Goal: Answer question/provide support: Answer question/provide support

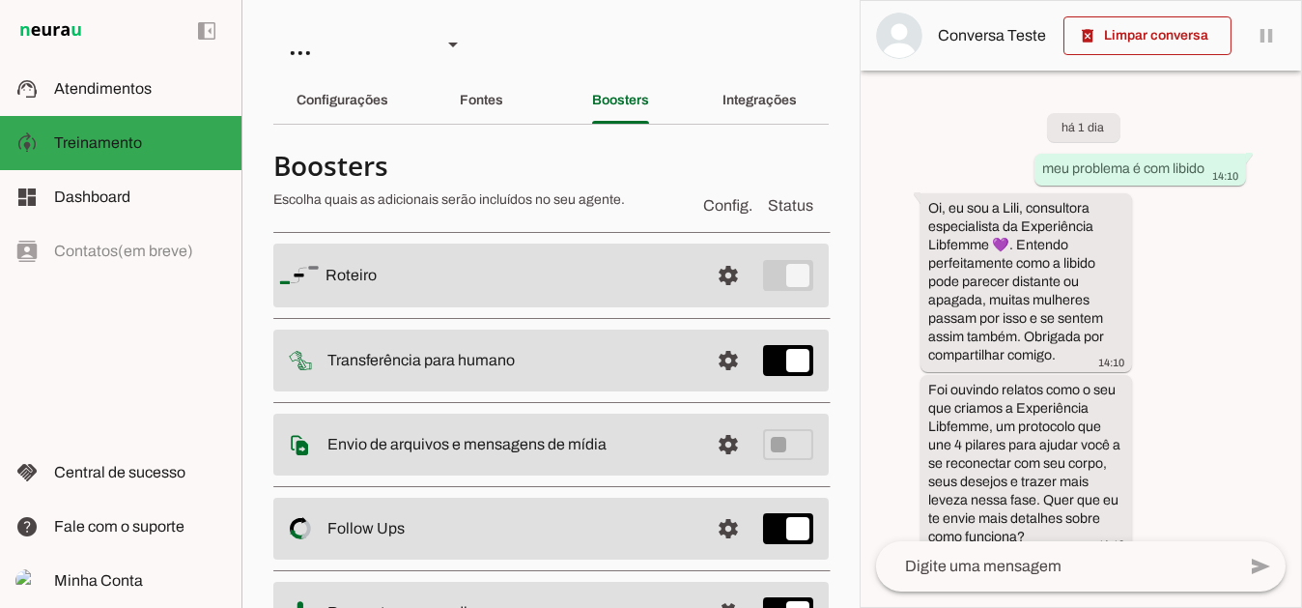
scroll to position [1545, 0]
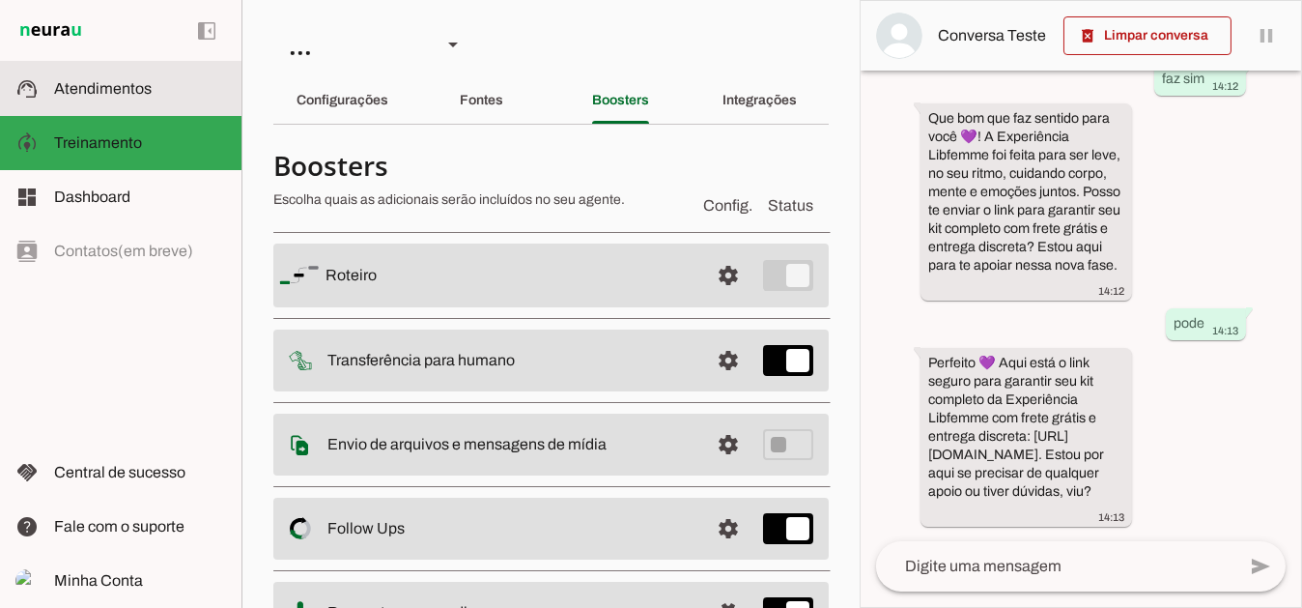
click at [145, 93] on span "Atendimentos" at bounding box center [103, 88] width 98 height 16
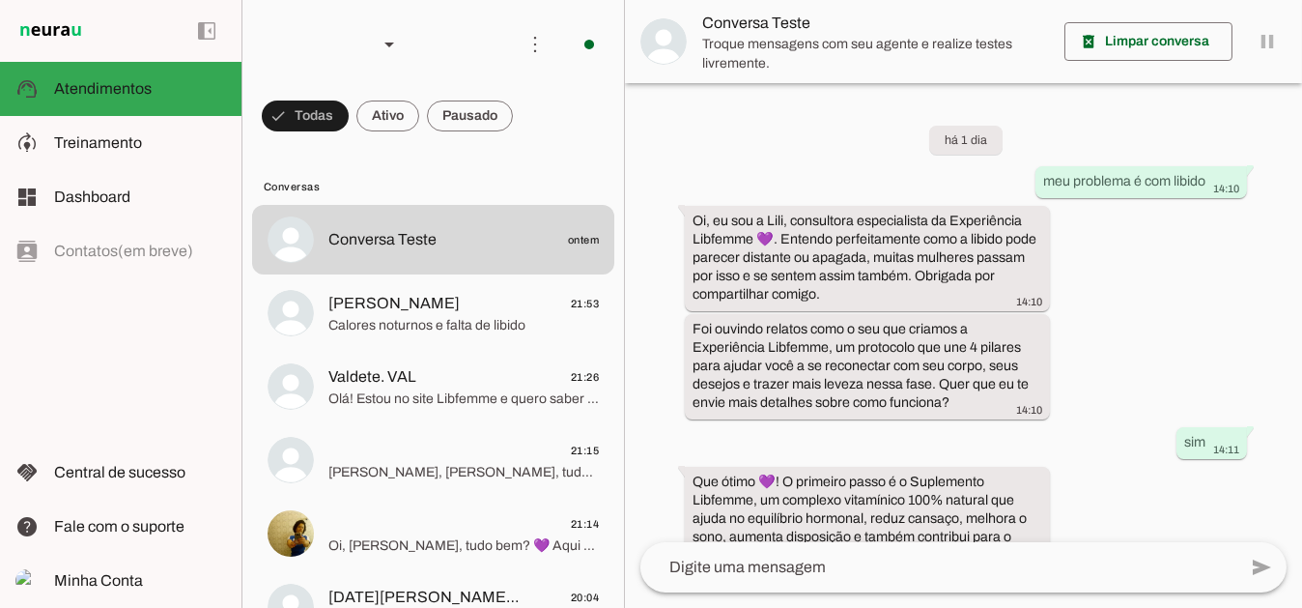
scroll to position [877, 0]
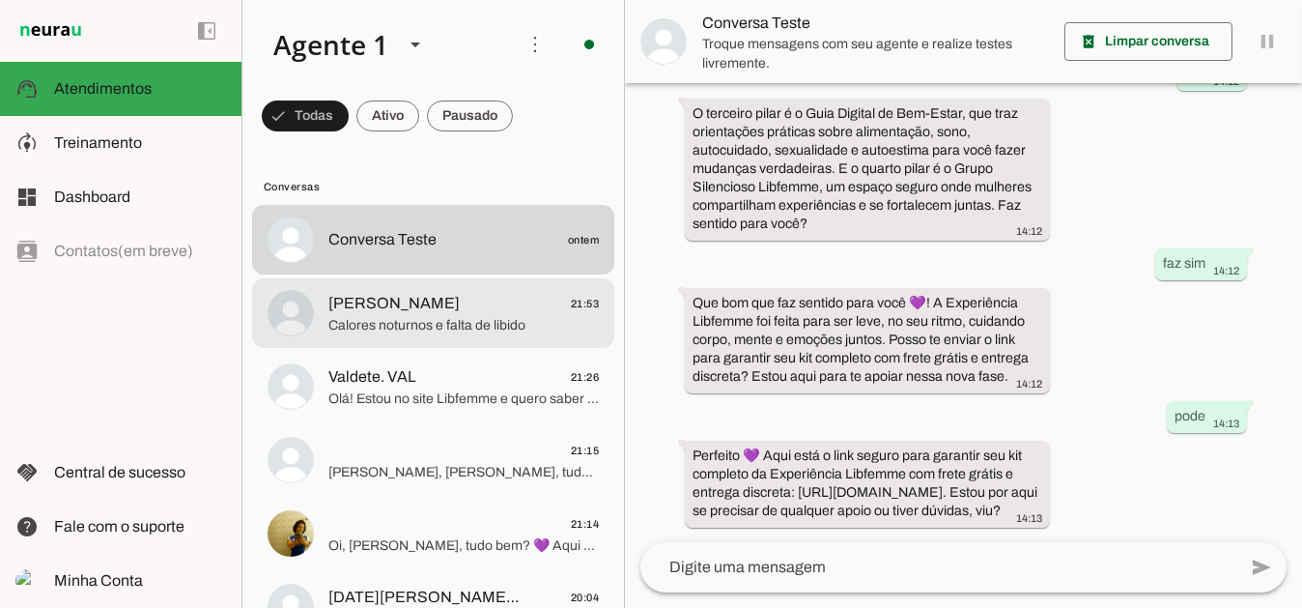
click at [407, 304] on span "[PERSON_NAME]" at bounding box center [393, 303] width 131 height 23
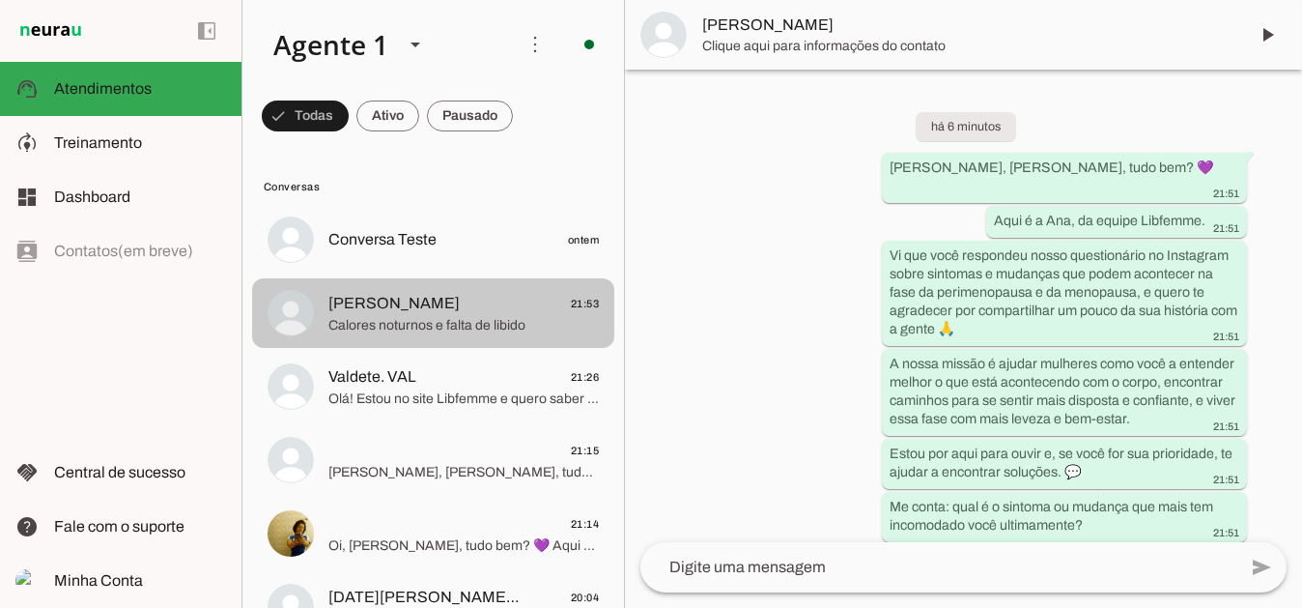
scroll to position [138, 0]
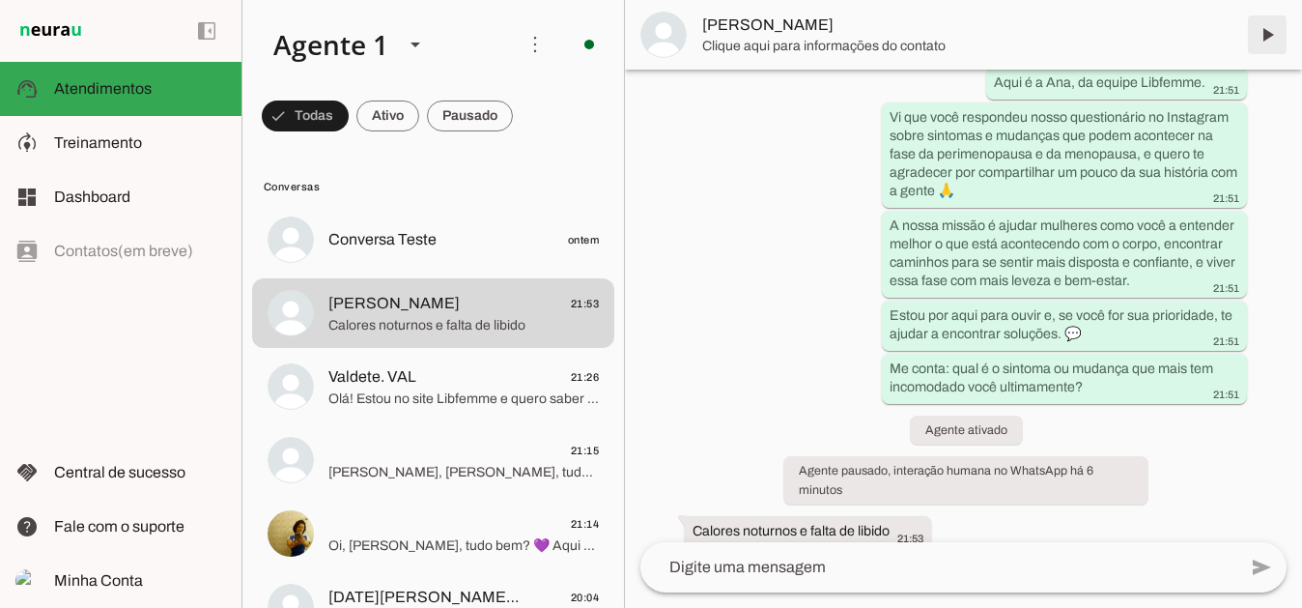
drag, startPoint x: 1260, startPoint y: 36, endPoint x: 1259, endPoint y: 71, distance: 34.8
click at [1260, 36] on span at bounding box center [1267, 35] width 46 height 46
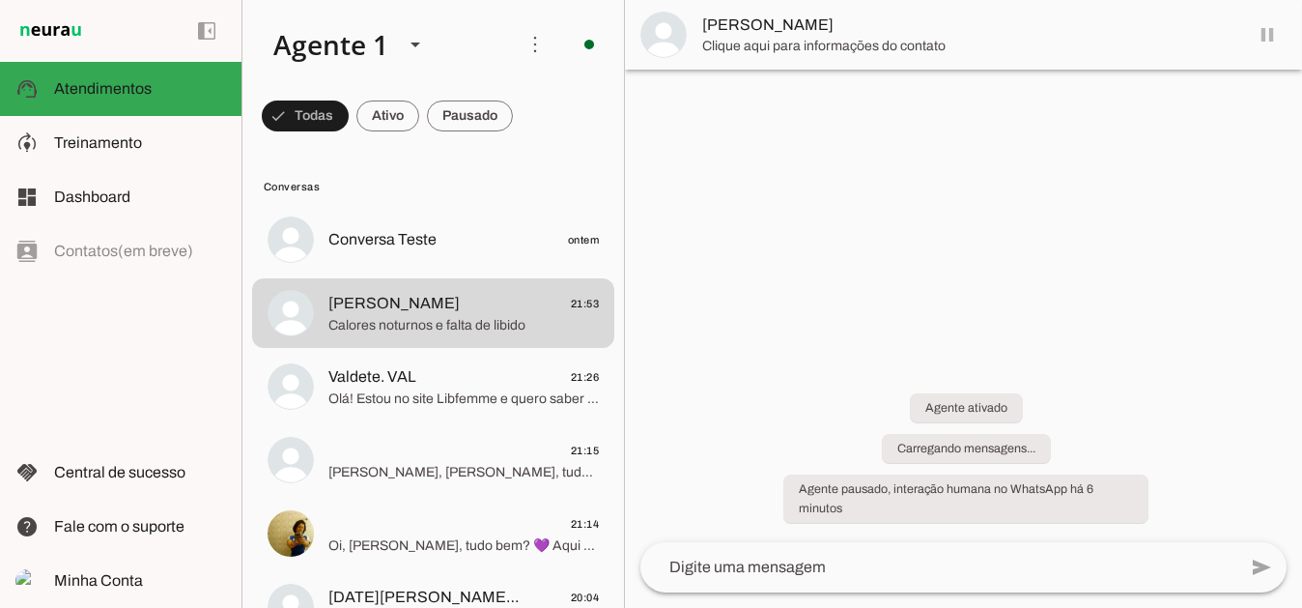
scroll to position [0, 0]
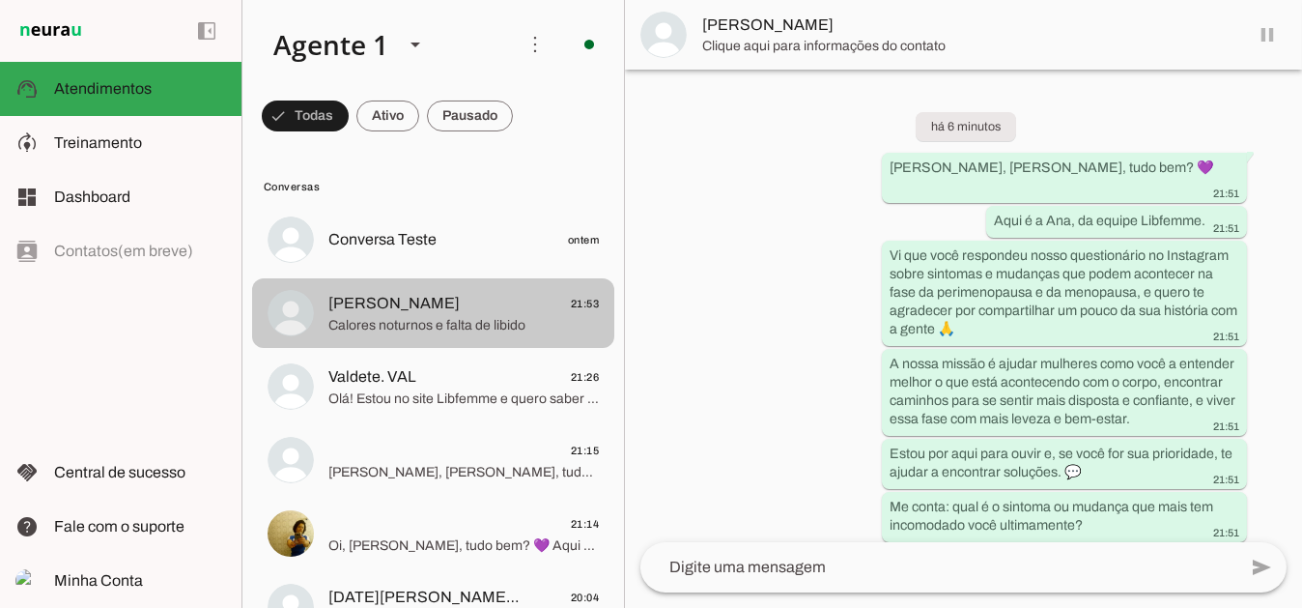
click at [423, 303] on span "[PERSON_NAME]" at bounding box center [393, 303] width 131 height 23
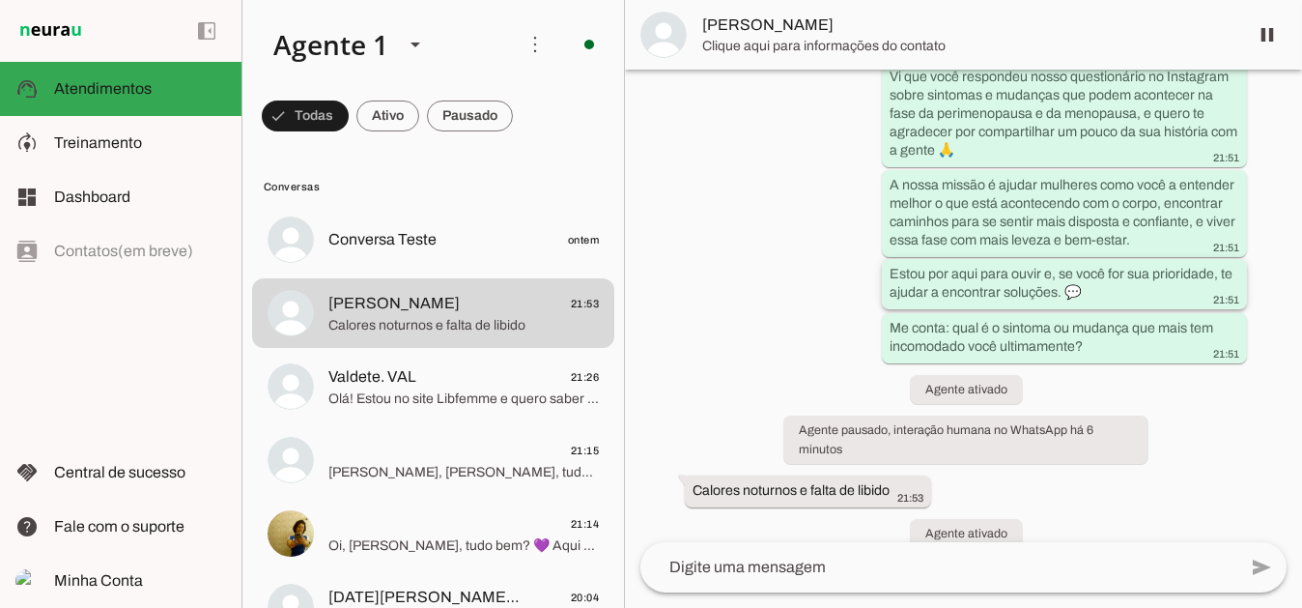
scroll to position [184, 0]
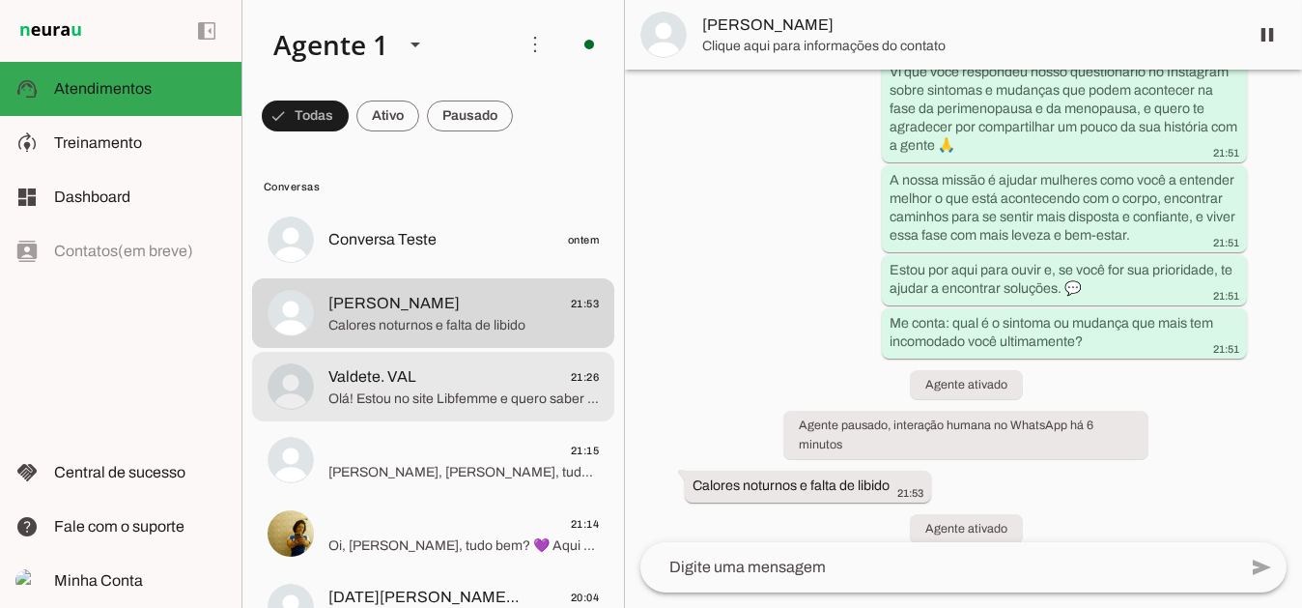
click at [470, 400] on span "Olá! Estou no site Libfemme e quero saber mais sobre: Bem-estar na Menopausa co…" at bounding box center [463, 397] width 270 height 19
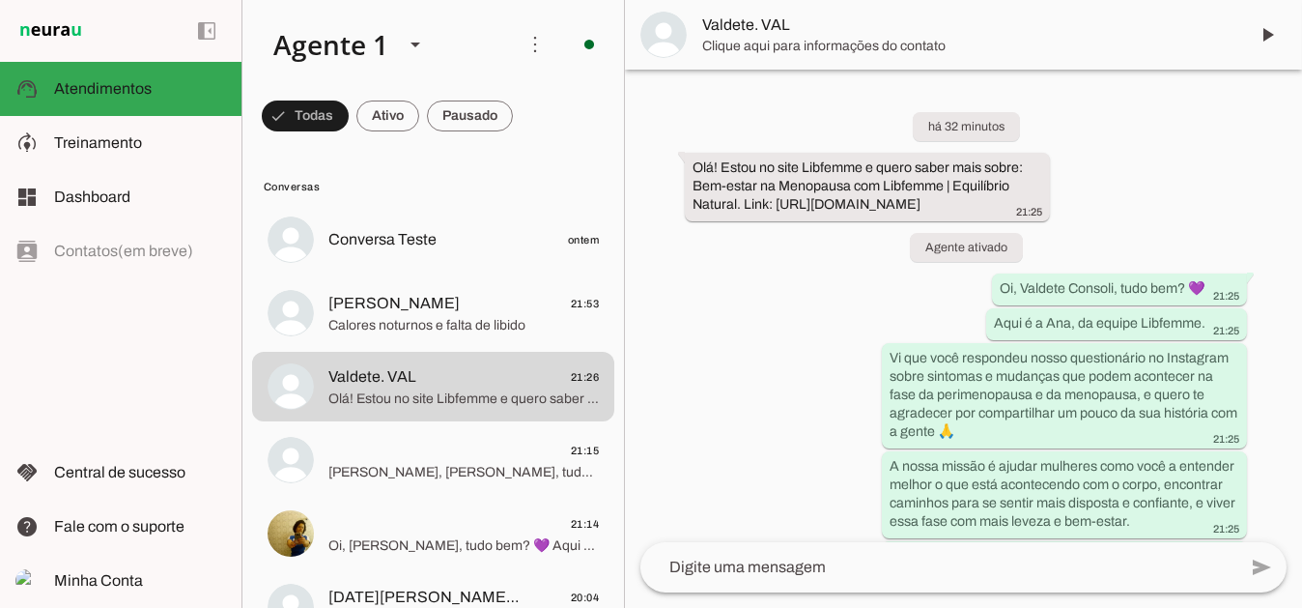
scroll to position [227, 0]
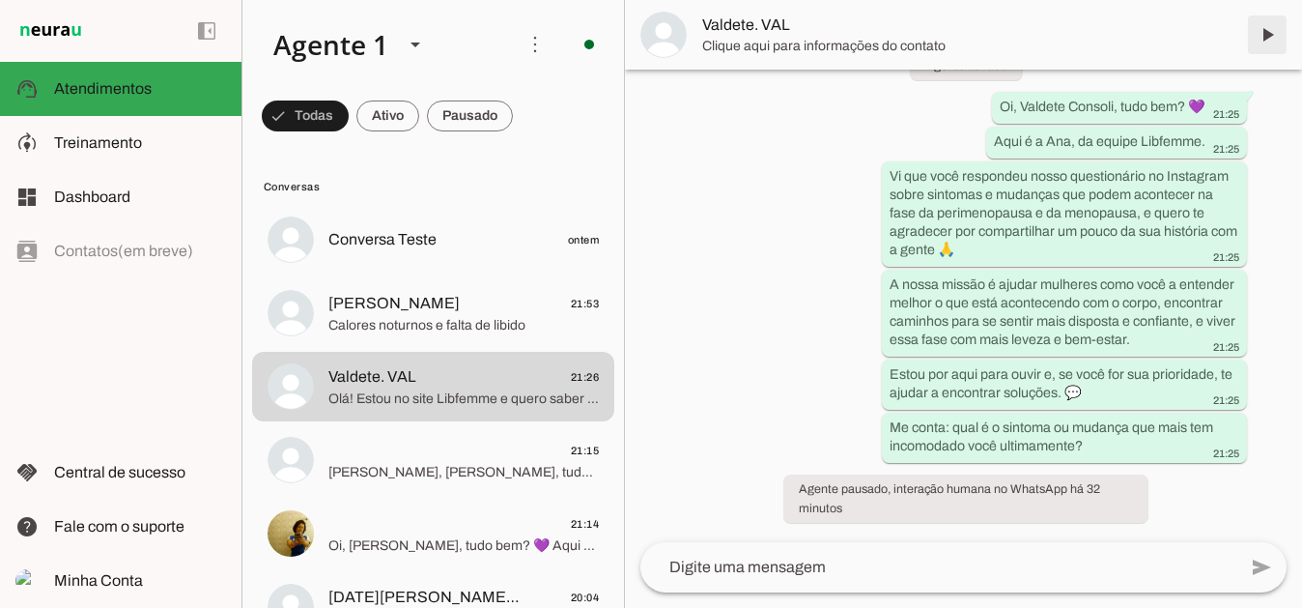
click at [1271, 32] on span at bounding box center [1267, 35] width 46 height 46
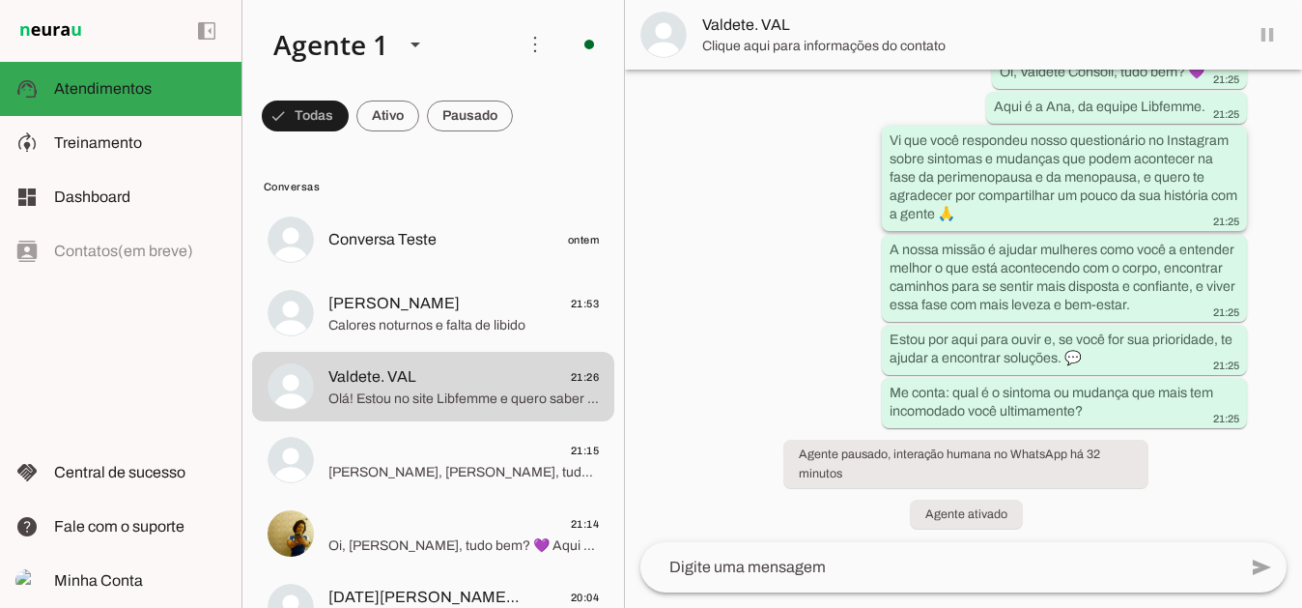
scroll to position [267, 0]
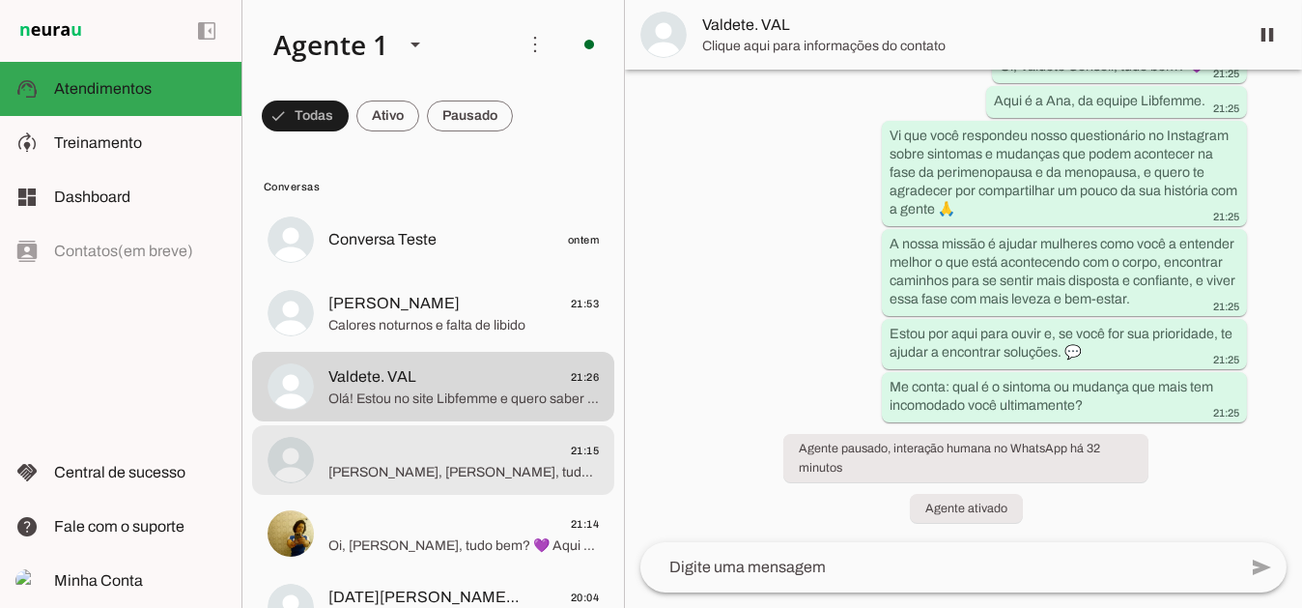
click at [399, 459] on span "21:15" at bounding box center [463, 450] width 270 height 24
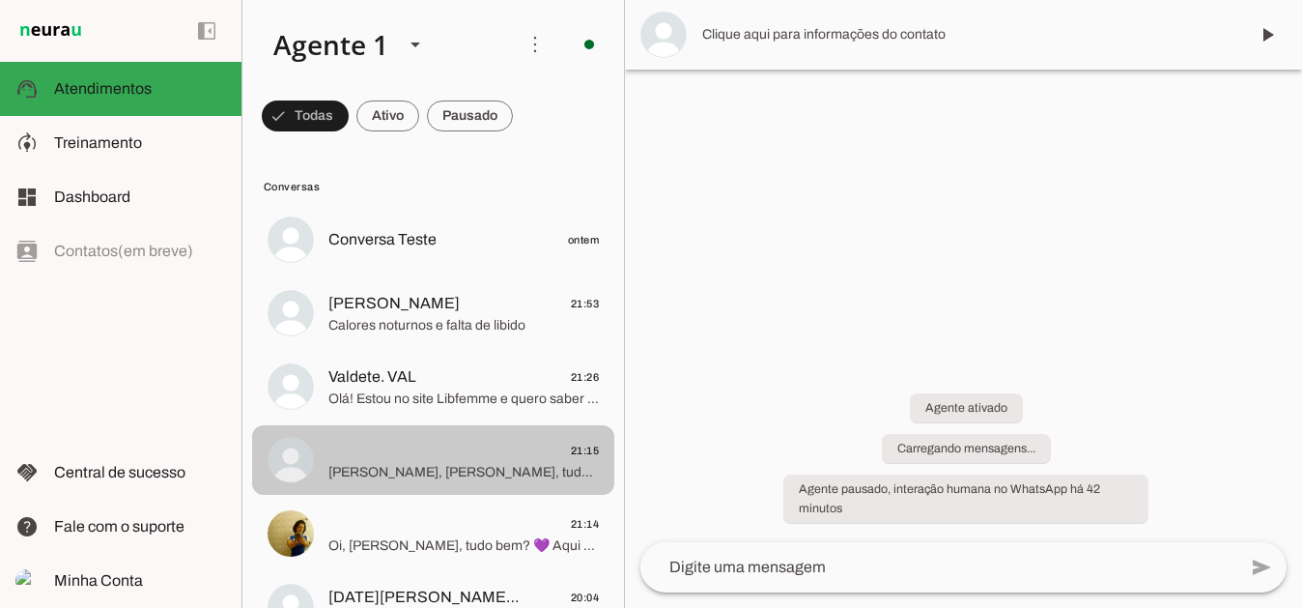
scroll to position [99, 0]
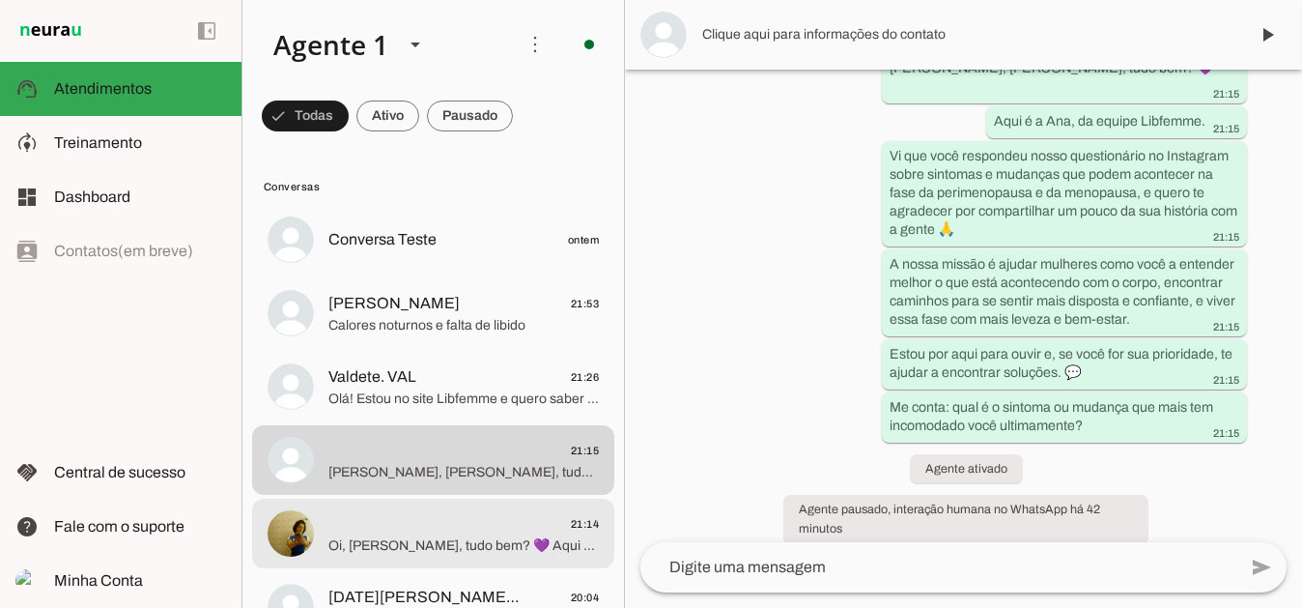
click at [382, 538] on span "Oi, [PERSON_NAME], tudo bem? 💜 Aqui é a Ana, da equipe Libfemme. Vi que você re…" at bounding box center [463, 544] width 270 height 19
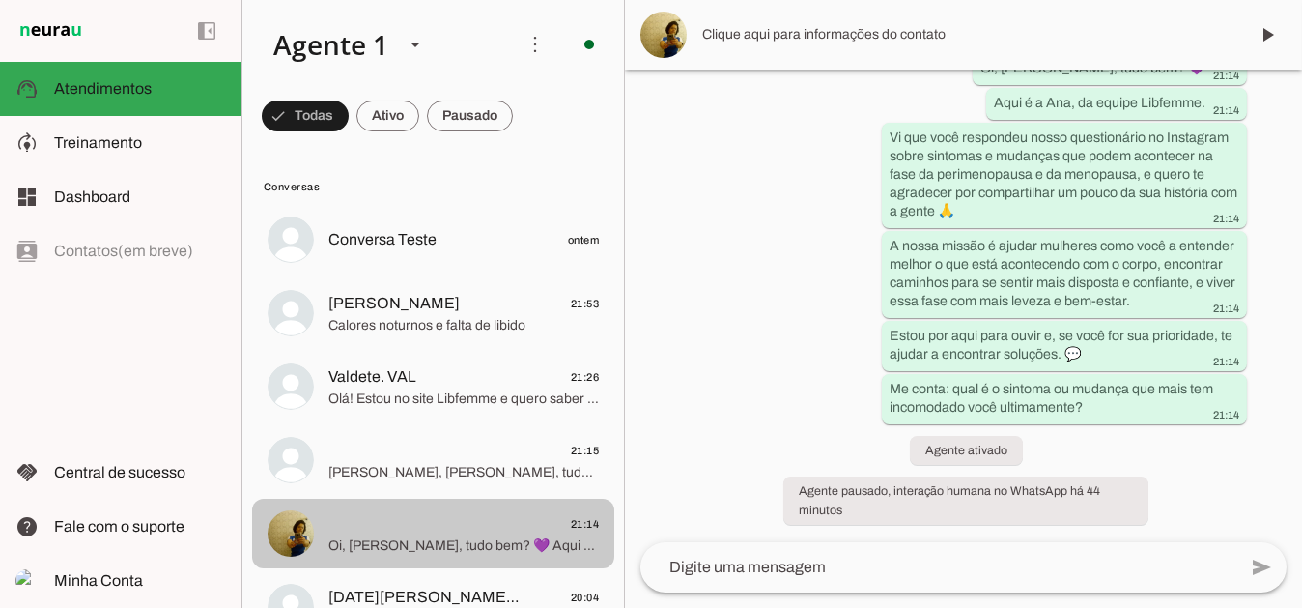
scroll to position [99, 0]
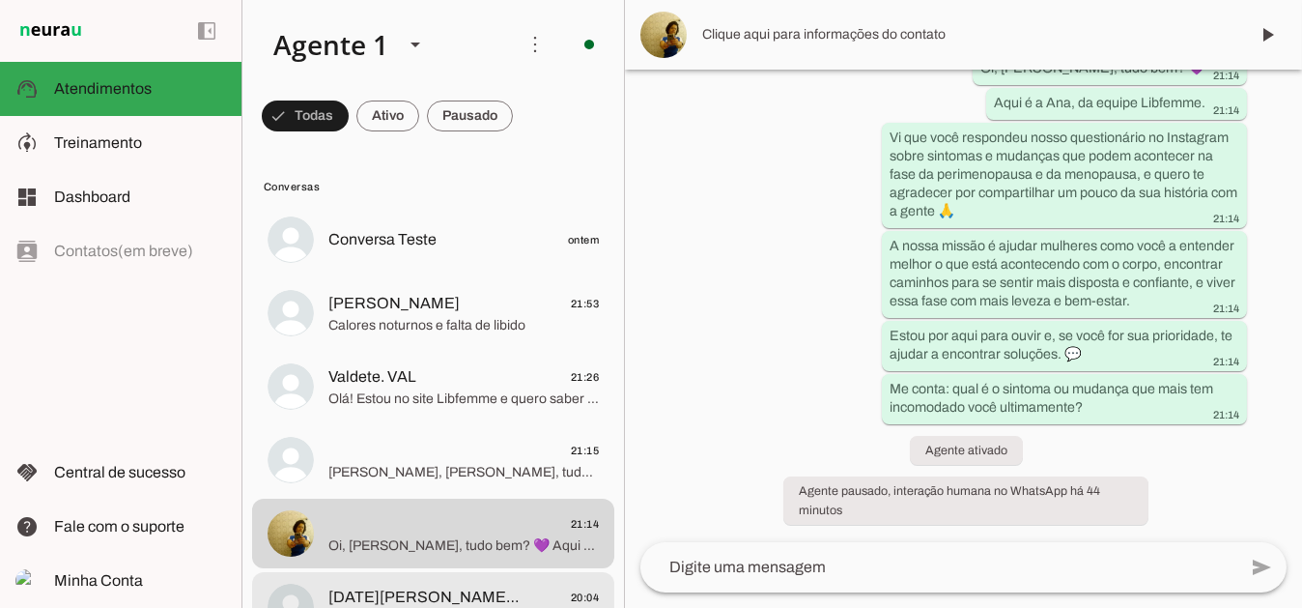
click at [374, 593] on span "[DATE][PERSON_NAME] ([PERSON_NAME])" at bounding box center [425, 596] width 195 height 23
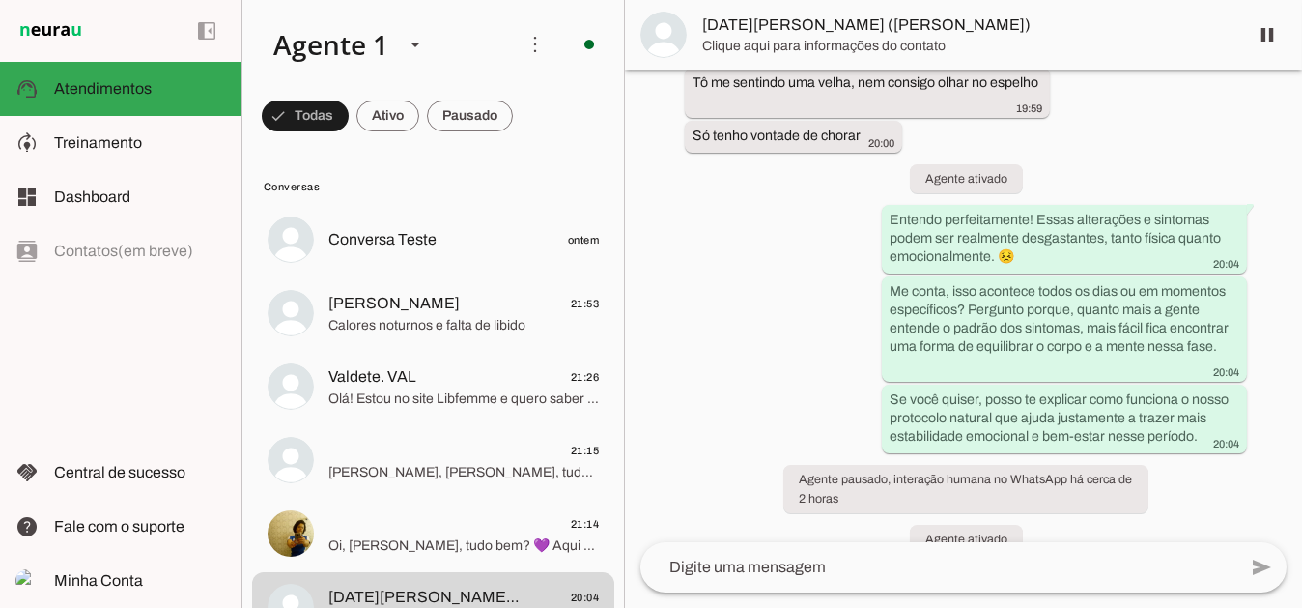
scroll to position [668, 0]
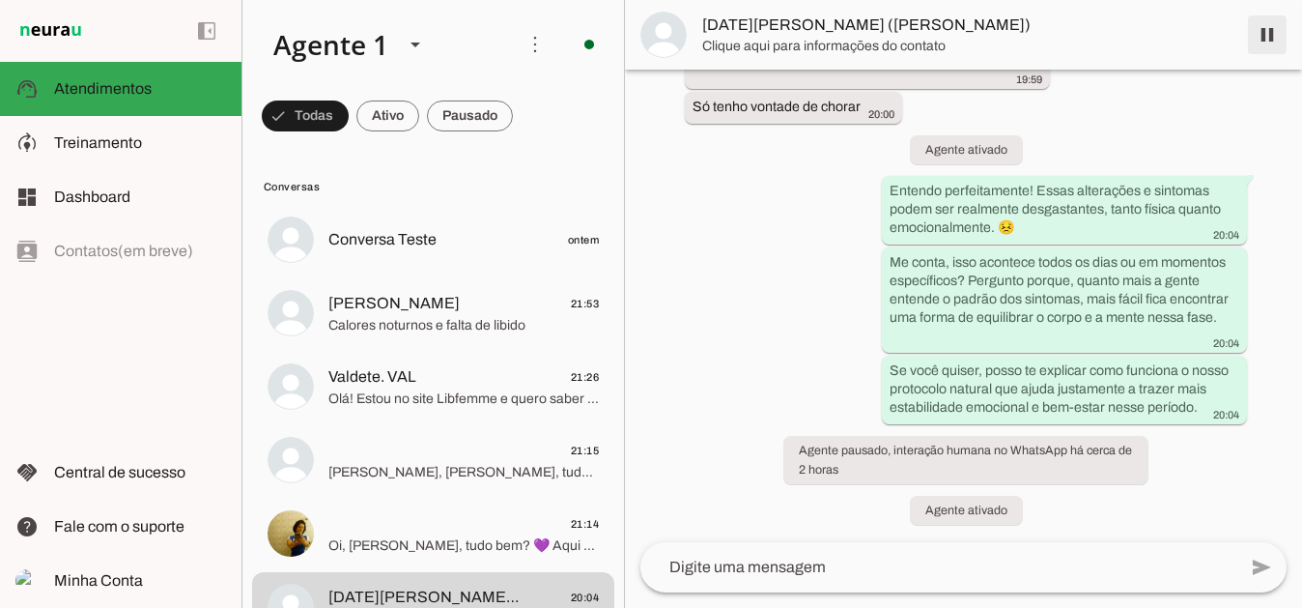
click at [1270, 32] on span at bounding box center [1267, 35] width 46 height 46
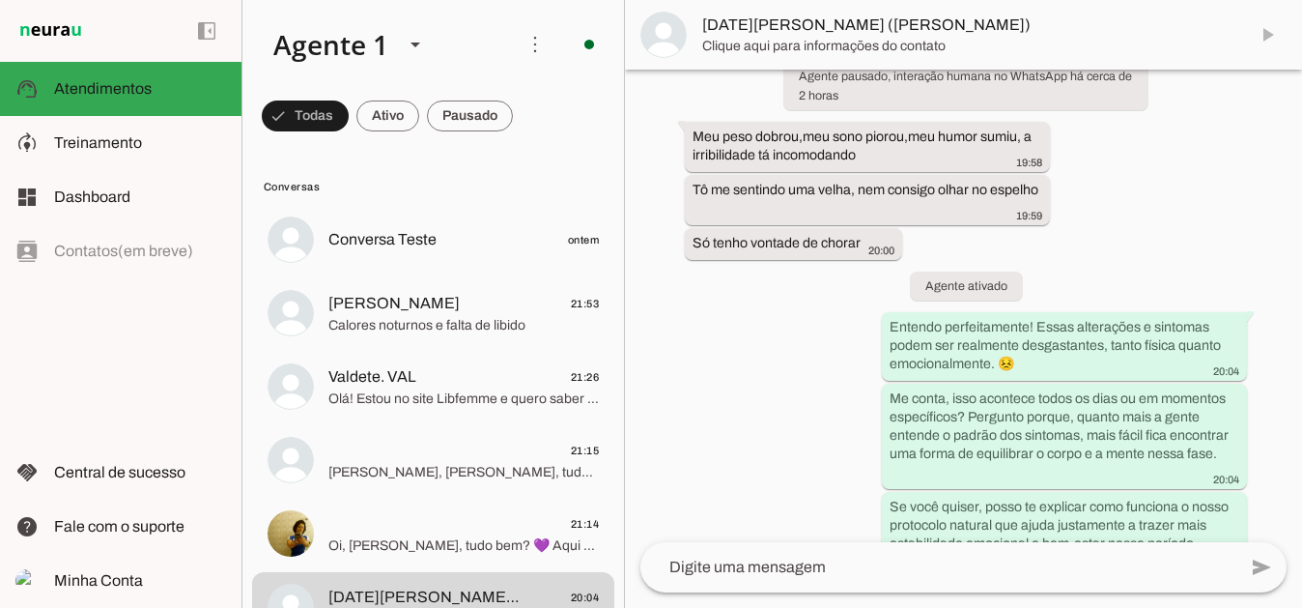
scroll to position [709, 0]
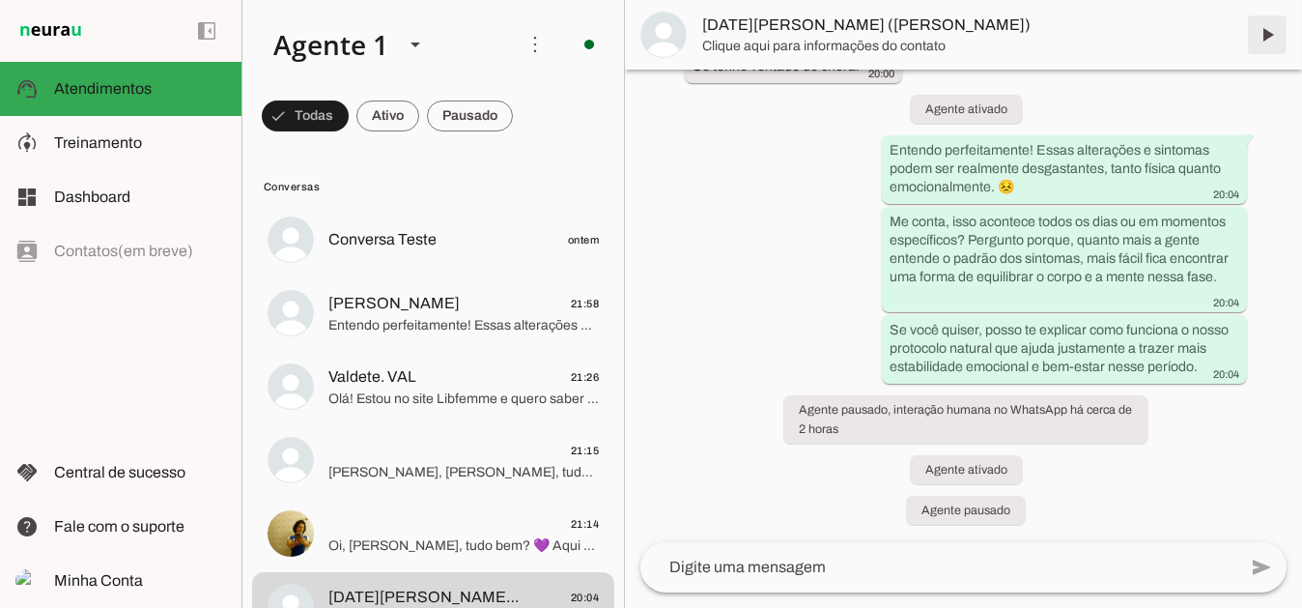
click at [1267, 38] on span at bounding box center [1267, 35] width 46 height 46
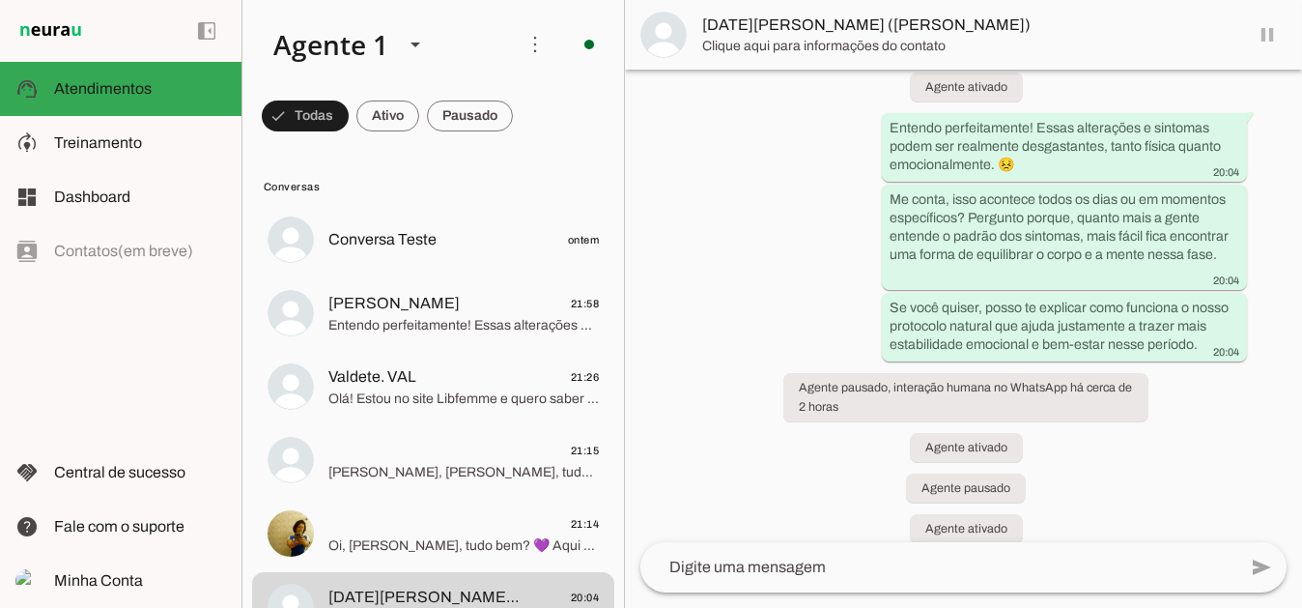
scroll to position [750, 0]
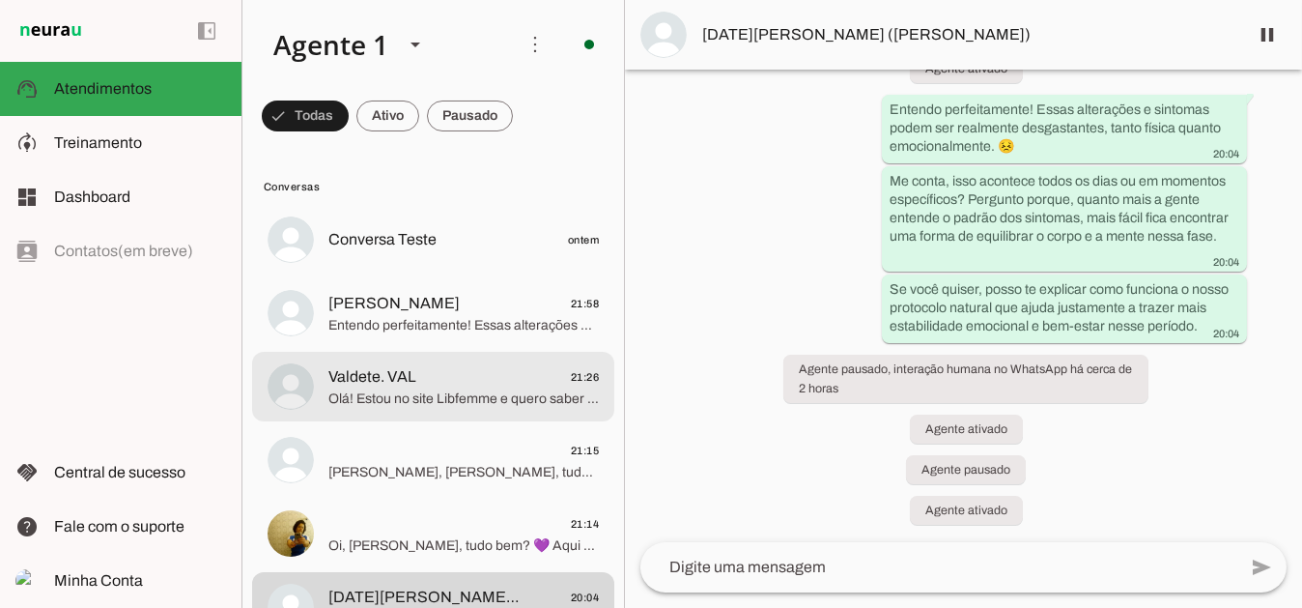
click at [400, 390] on span "Olá! Estou no site Libfemme e quero saber mais sobre: Bem-estar na Menopausa co…" at bounding box center [463, 397] width 270 height 19
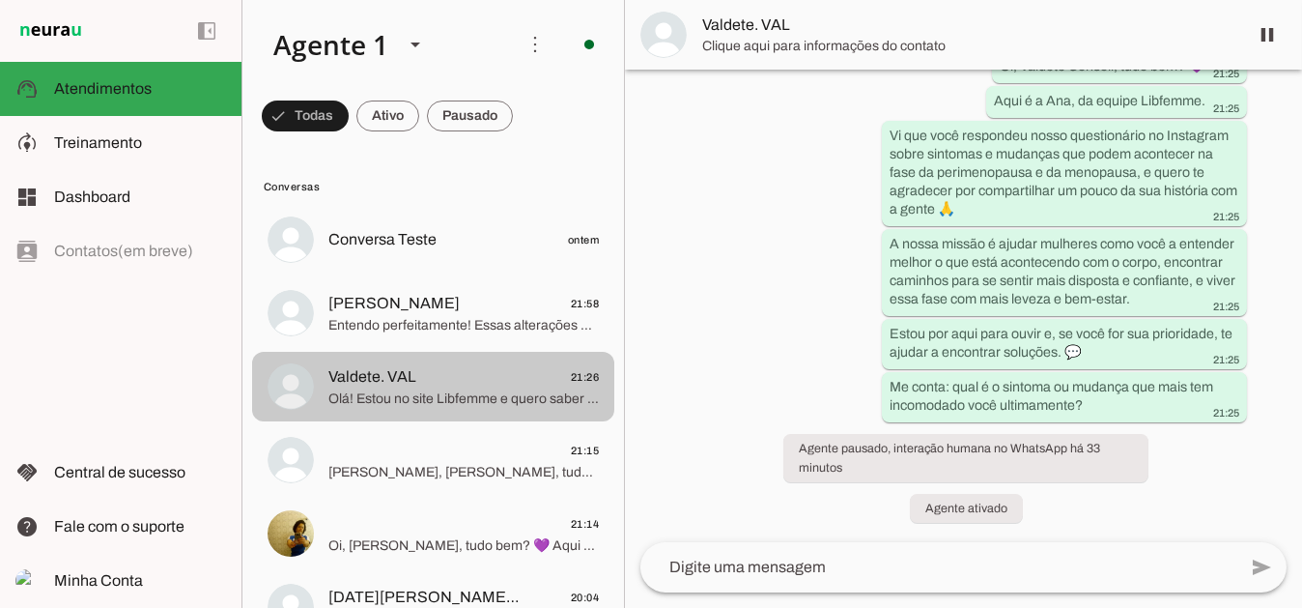
scroll to position [267, 0]
